Goal: Browse casually: Explore the website without a specific task or goal

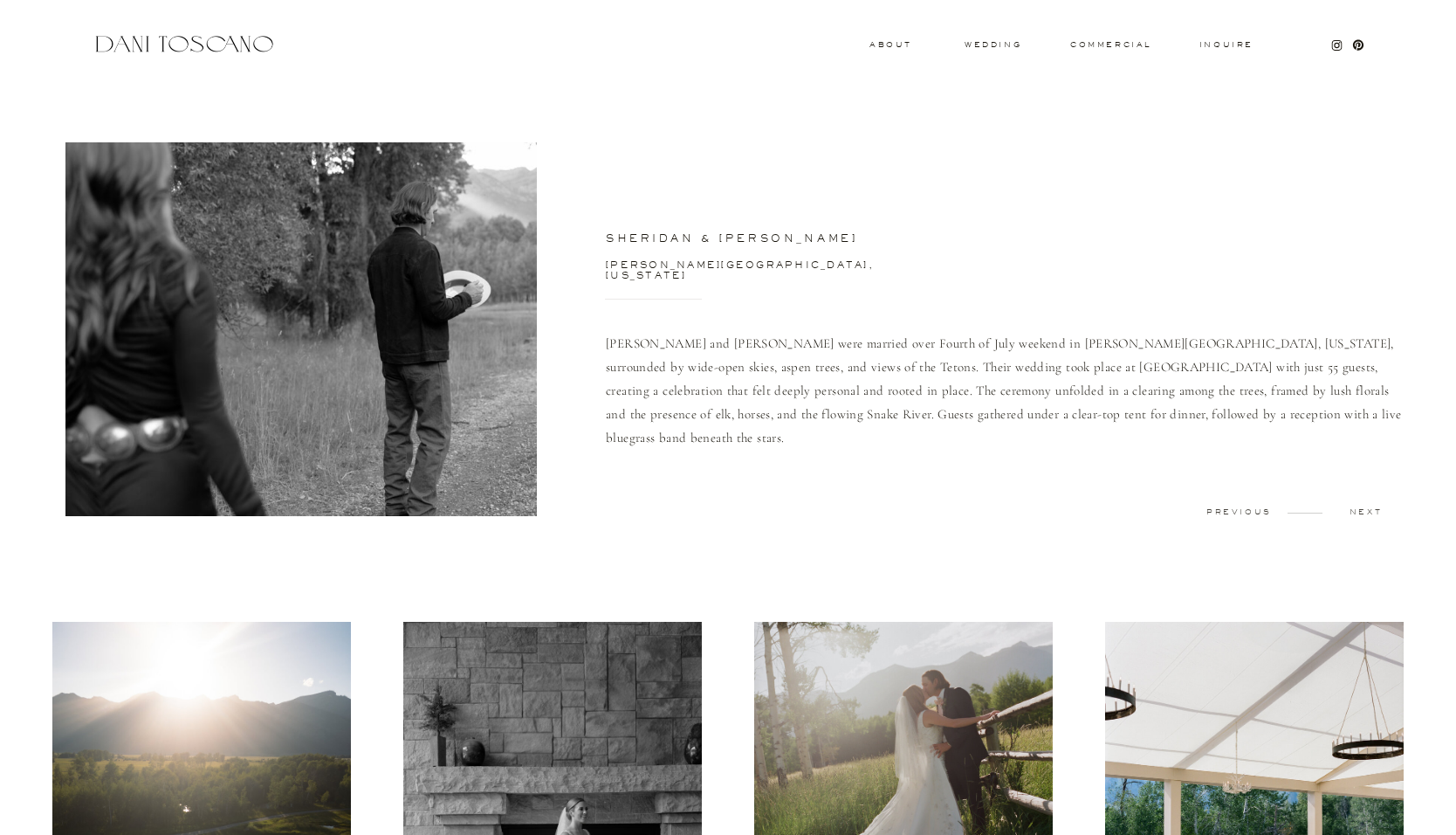
scroll to position [8123, 0]
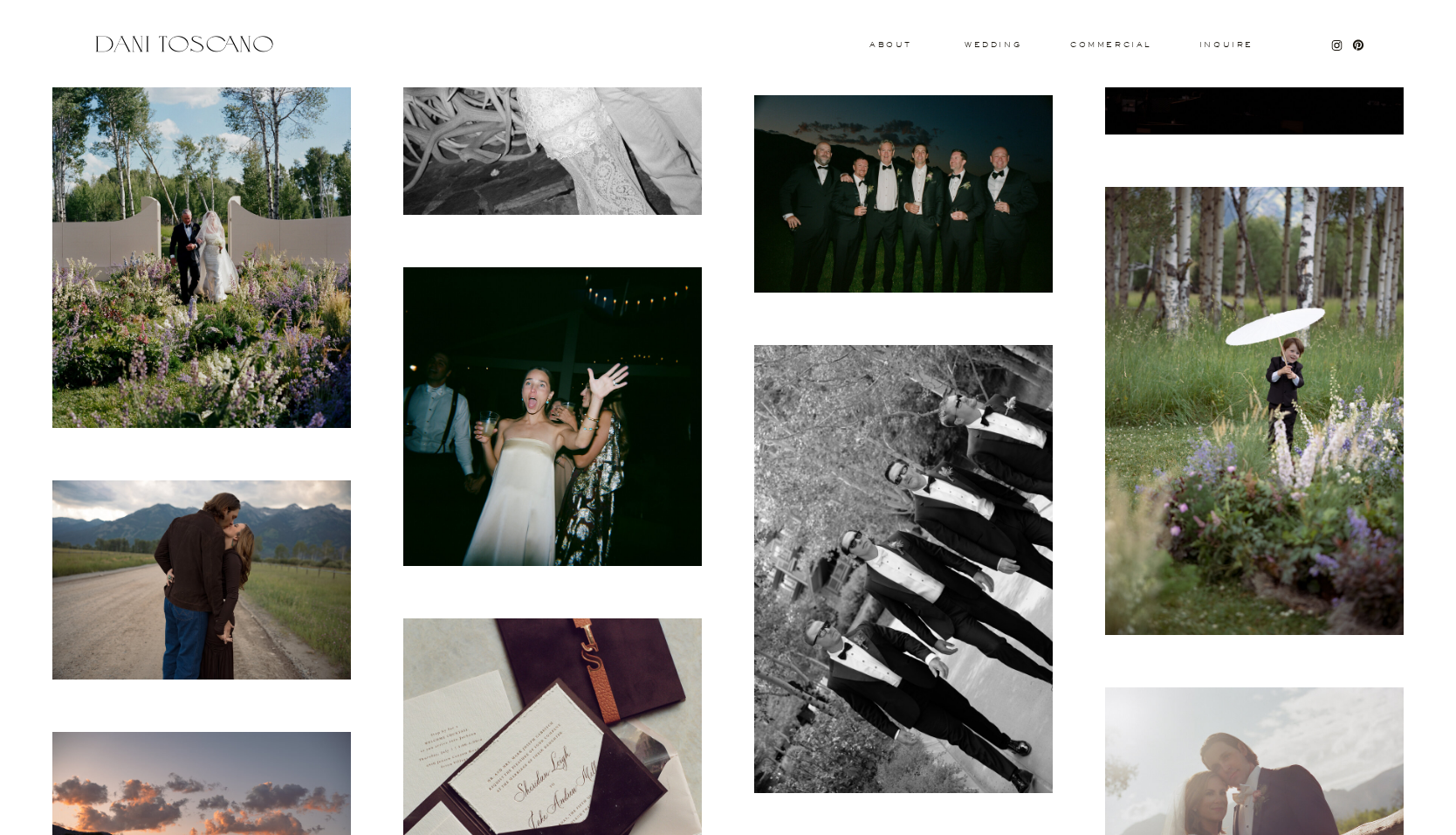
click at [623, 320] on img at bounding box center [552, 416] width 299 height 299
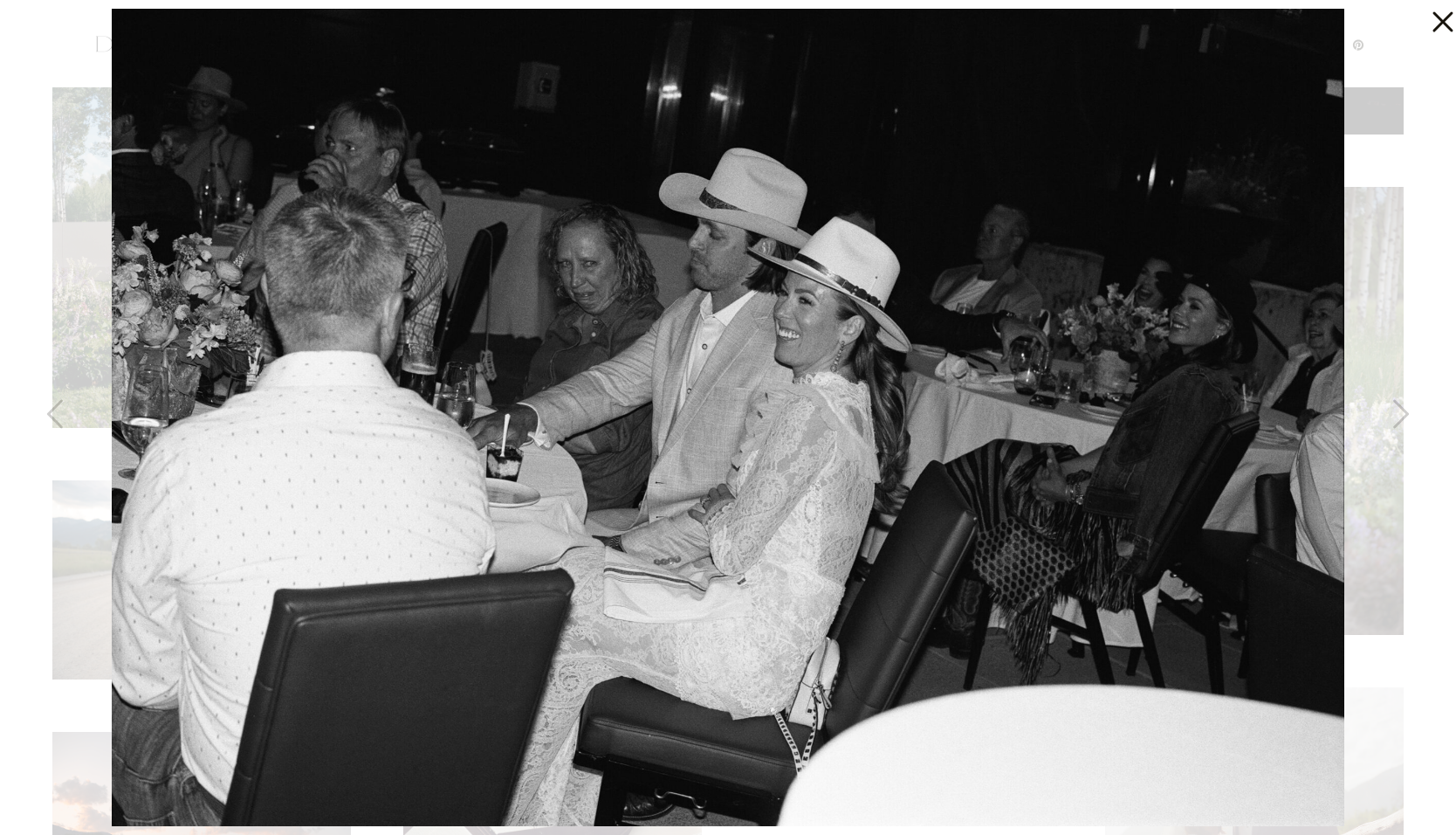
click at [1446, 22] on icon at bounding box center [1442, 22] width 20 height 20
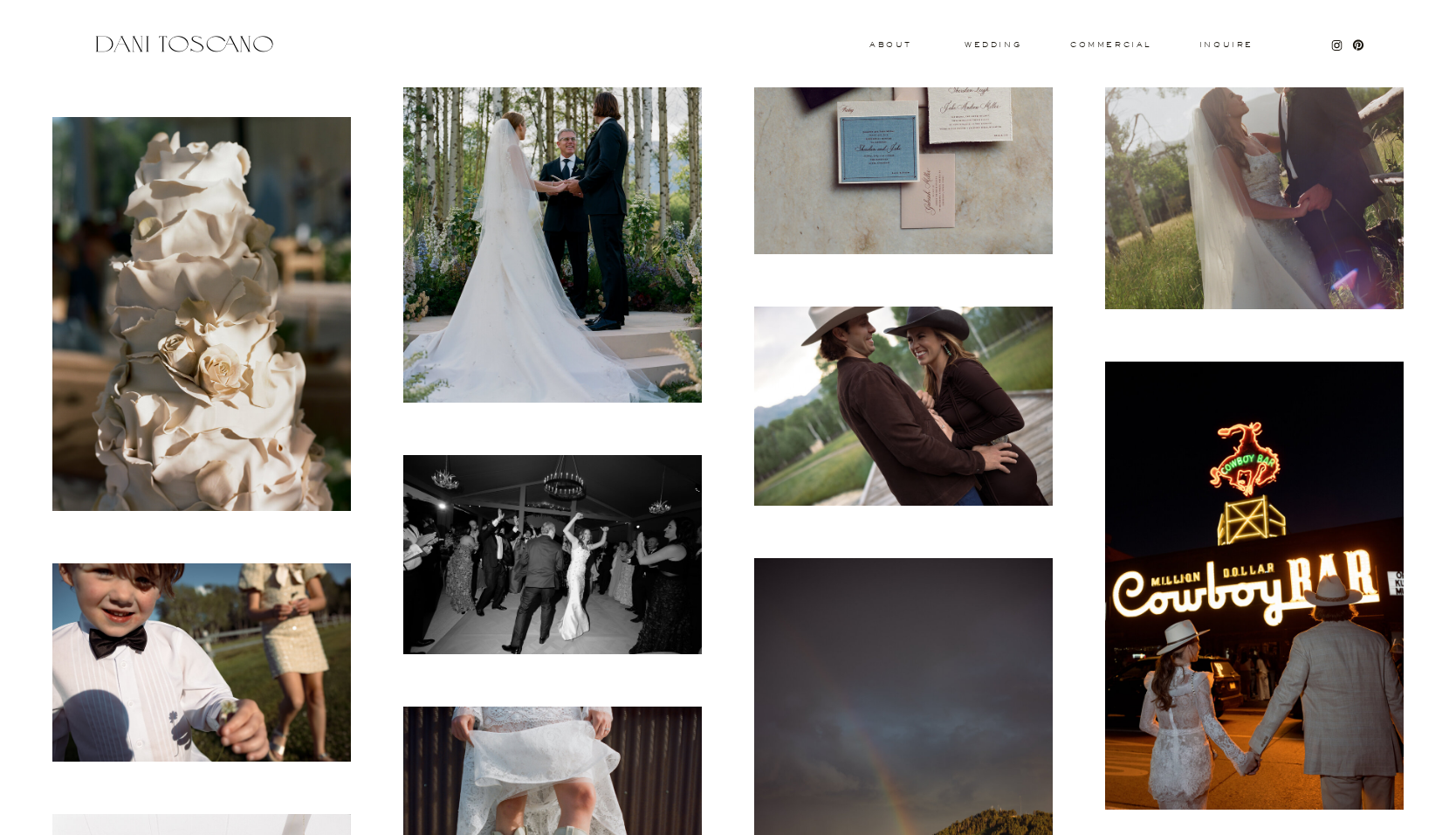
scroll to position [1494, 0]
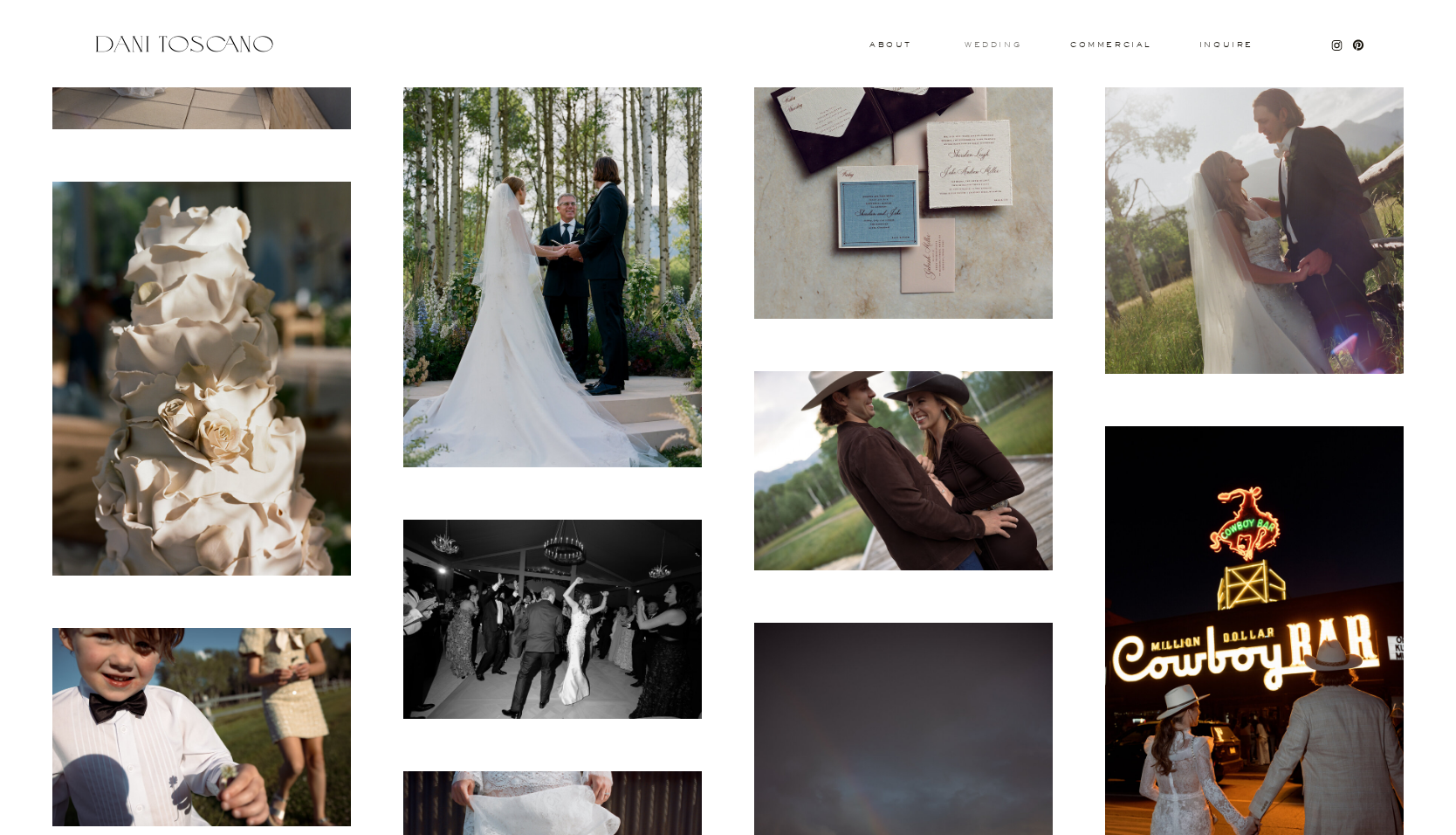
click at [1003, 41] on h3 "wedding" at bounding box center [993, 44] width 56 height 6
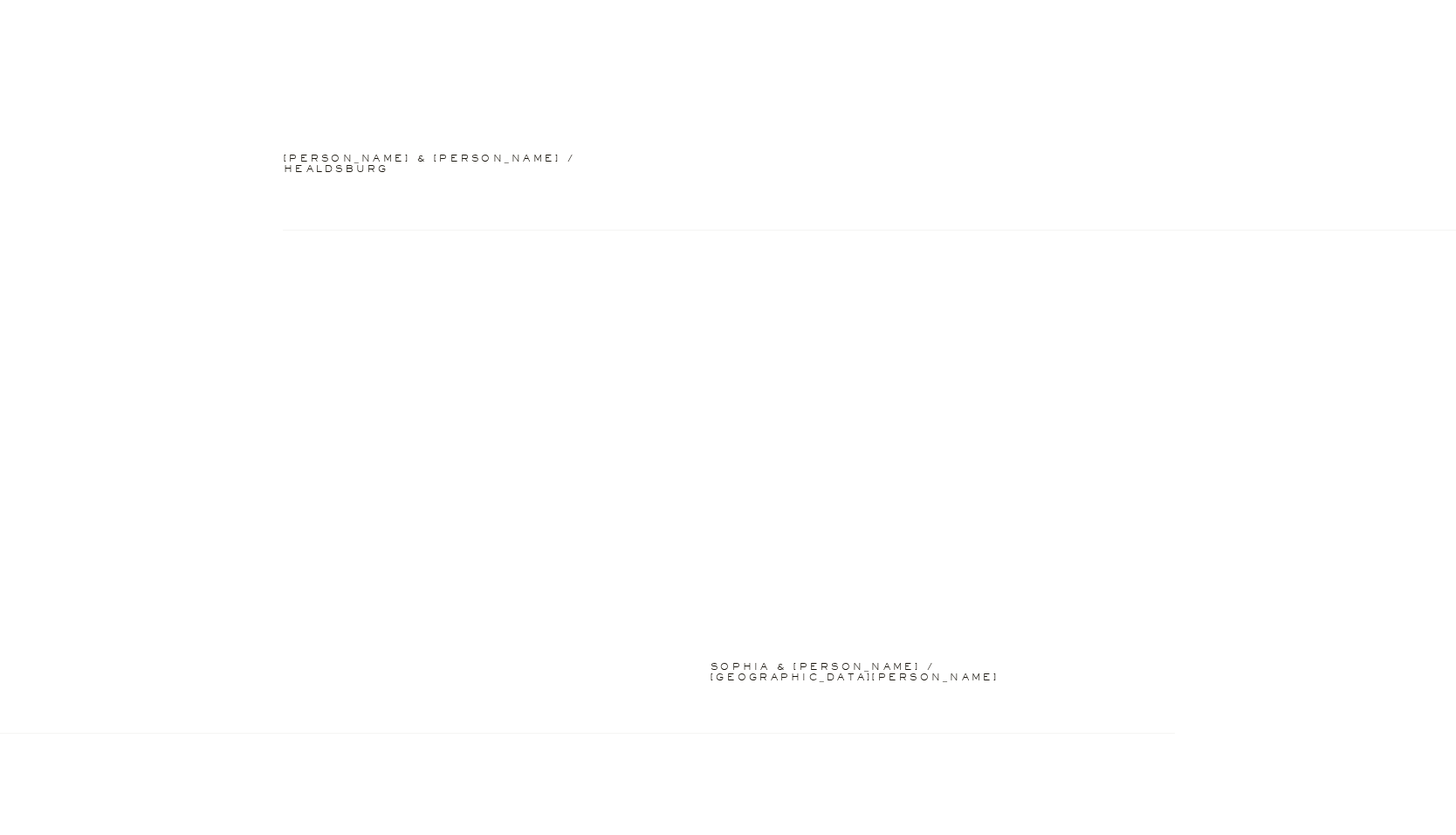
scroll to position [2889, 0]
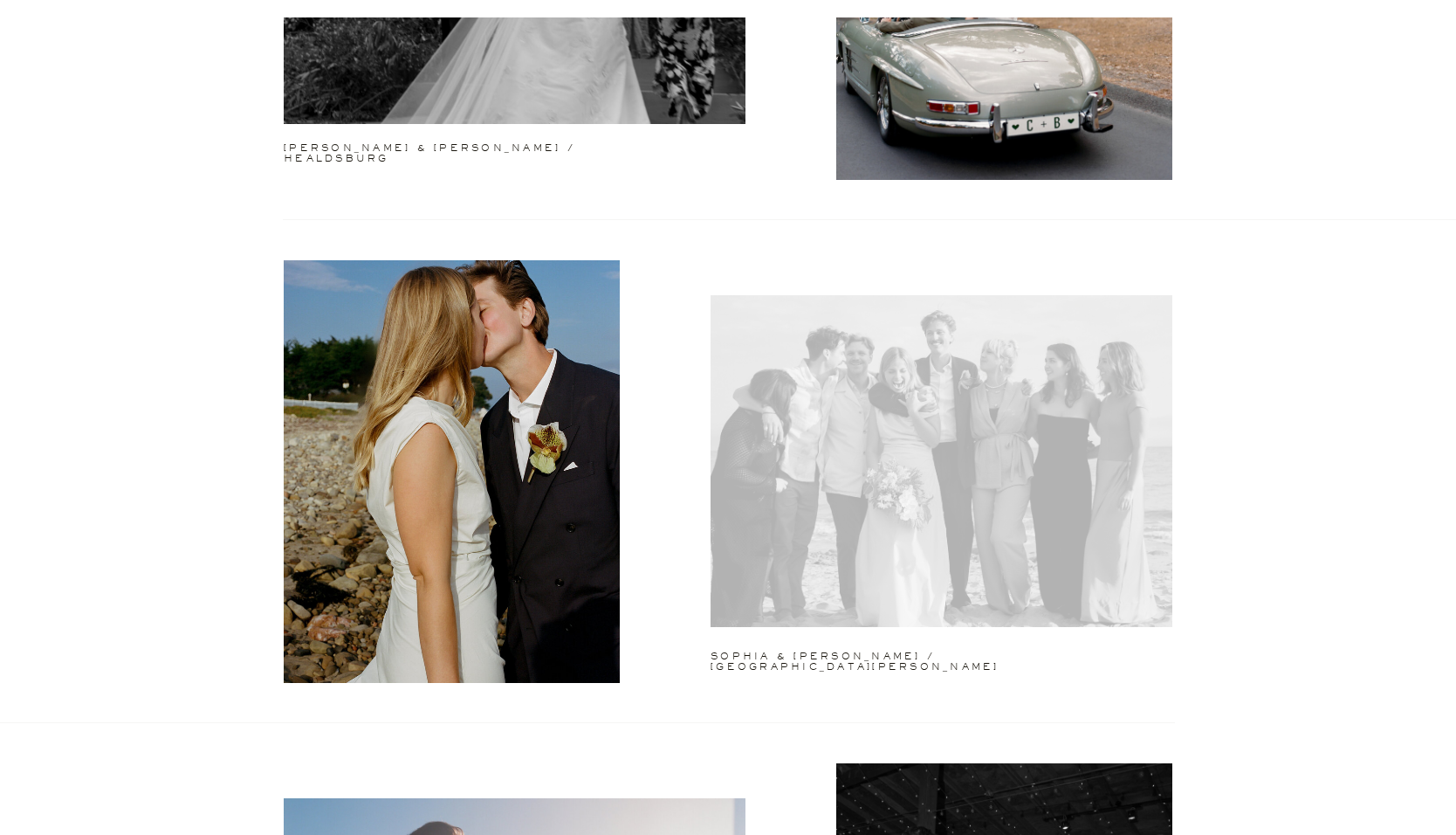
click at [872, 519] on div at bounding box center [942, 461] width 462 height 332
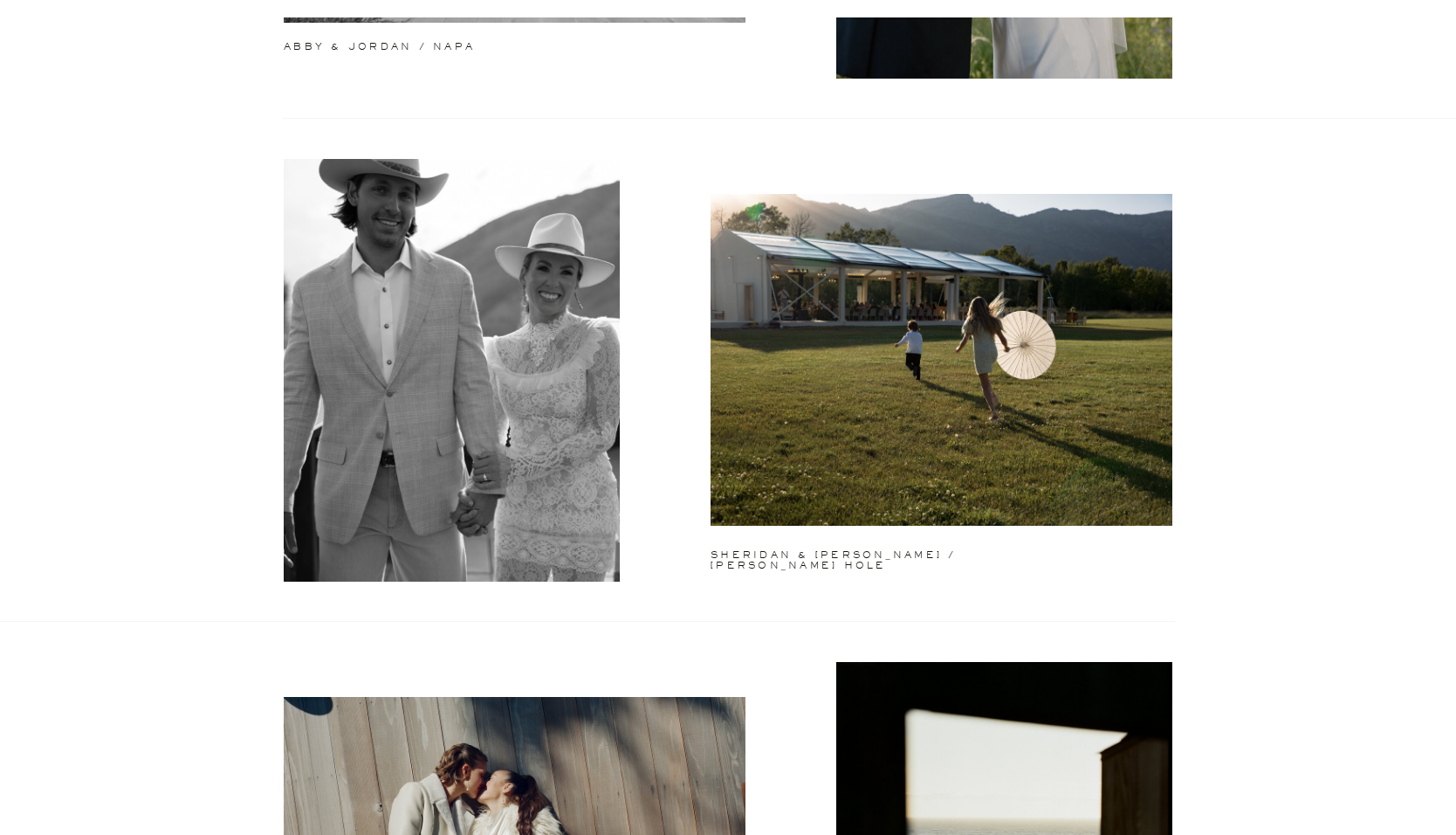
scroll to position [0, 0]
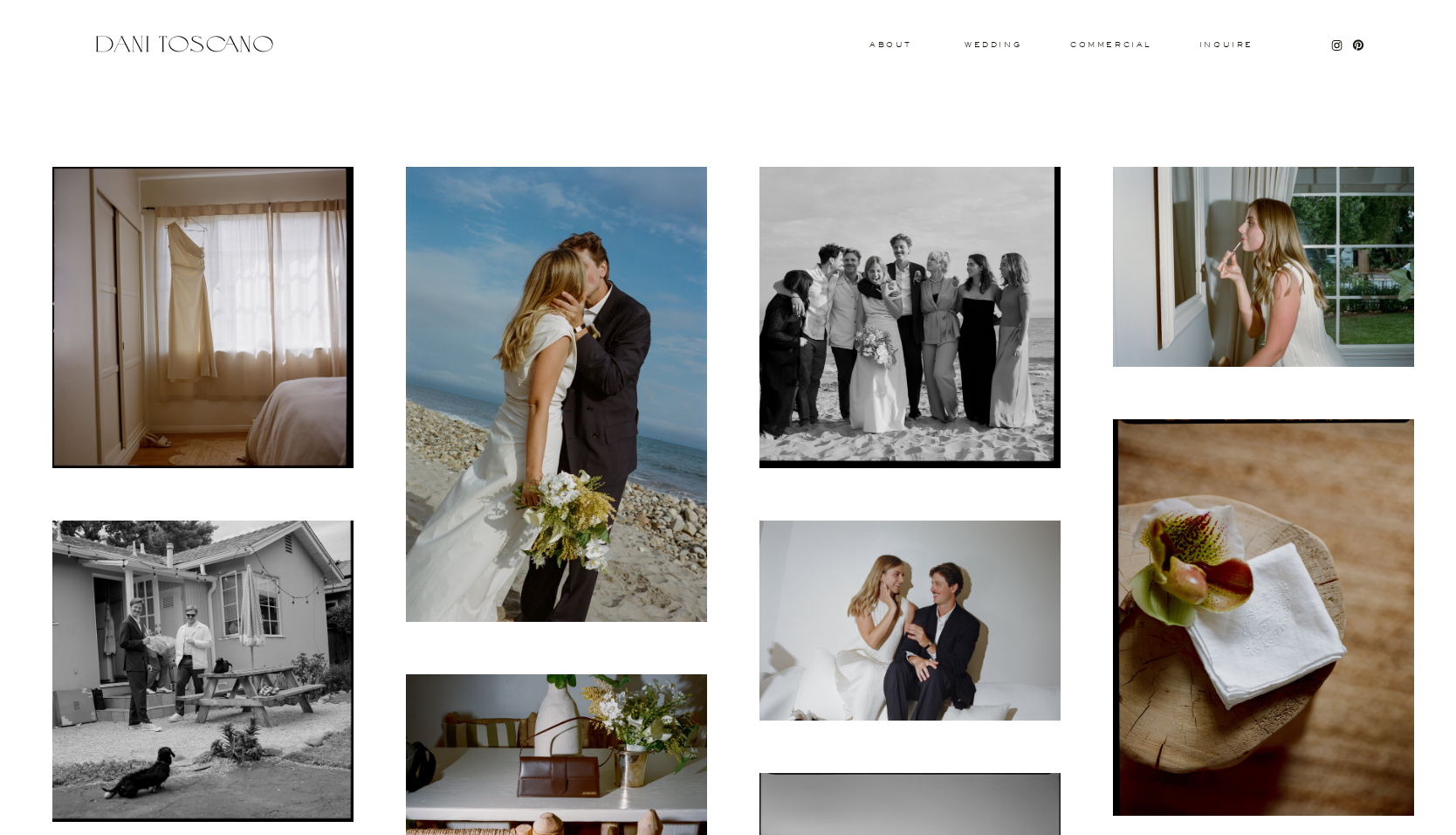
scroll to position [429, 0]
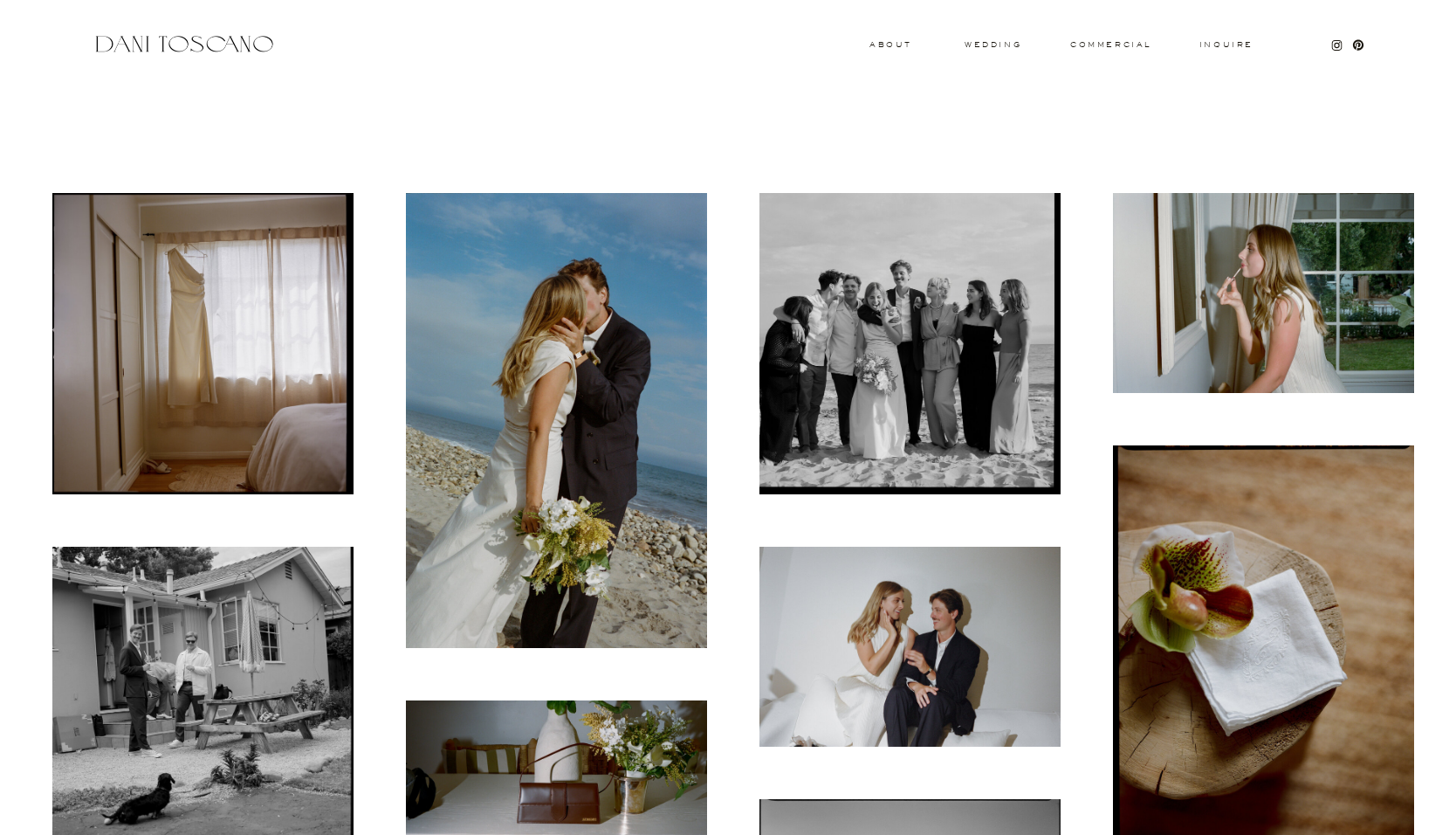
click at [527, 356] on img at bounding box center [556, 420] width 301 height 455
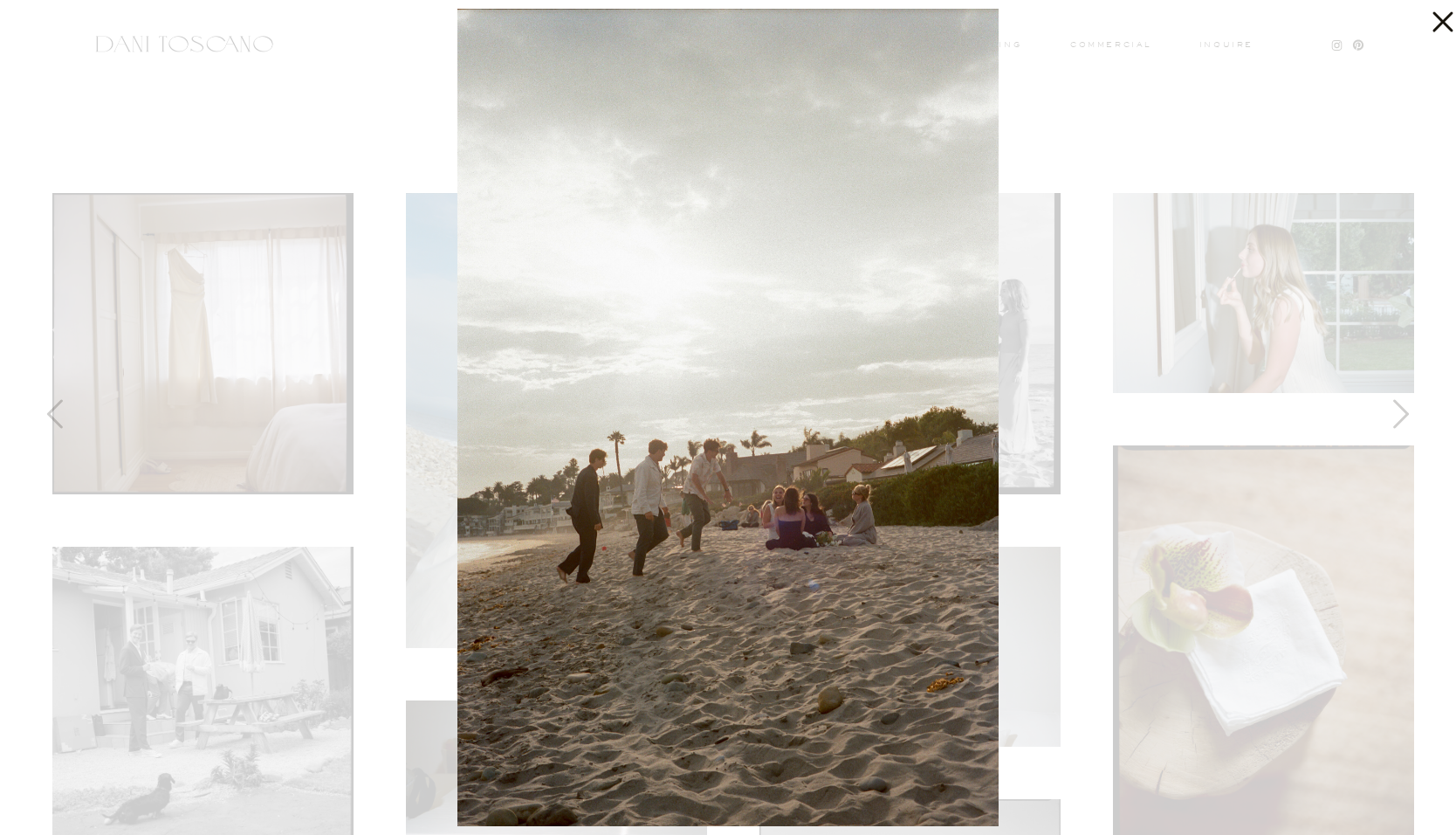
click at [1440, 17] on icon at bounding box center [1439, 18] width 35 height 35
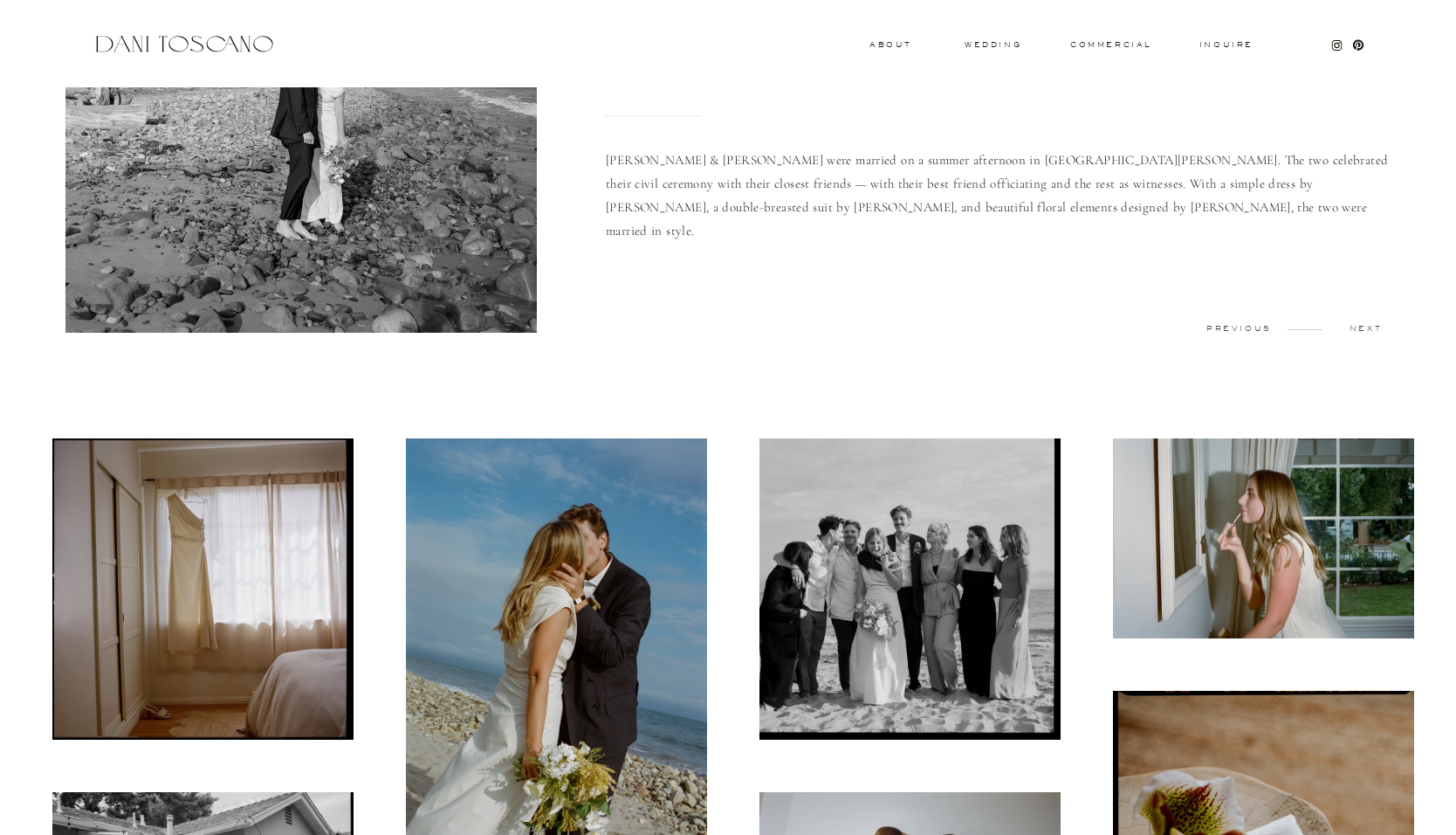
scroll to position [0, 0]
